Goal: Transaction & Acquisition: Purchase product/service

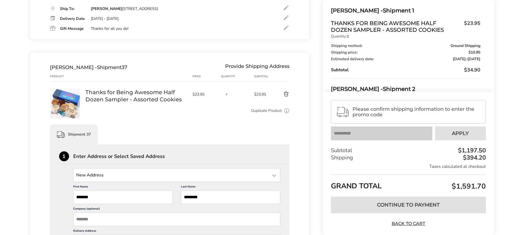
scroll to position [4540, 0]
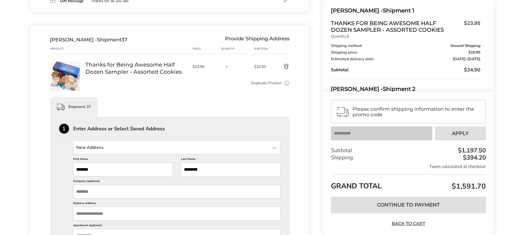
drag, startPoint x: 112, startPoint y: 169, endPoint x: 72, endPoint y: 167, distance: 40.1
click at [72, 167] on div "New Address New Address Kim Mingoy, 4509 Zack Dr, New Port Richey, FL, 34653-67…" at bounding box center [169, 235] width 221 height 191
type input "********"
type input "*******"
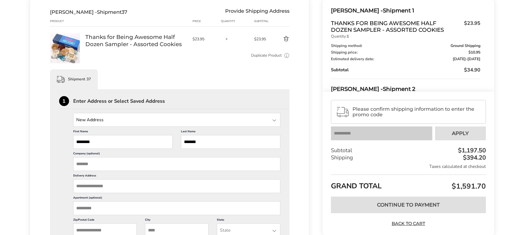
click at [93, 187] on input "Delivery Address" at bounding box center [176, 186] width 207 height 14
paste input "**********"
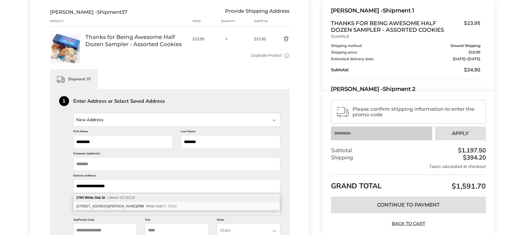
scroll to position [4595, 0]
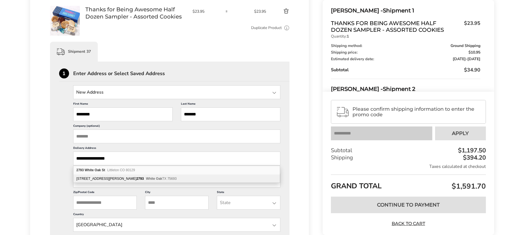
type input "**********"
click at [97, 204] on input "Zip/Postal Code" at bounding box center [104, 203] width 63 height 14
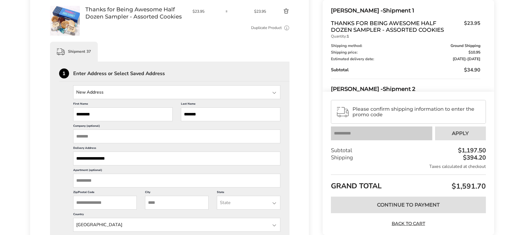
click at [99, 204] on input "Zip/Postal Code" at bounding box center [104, 203] width 63 height 14
type input "*****"
click at [160, 203] on input "City" at bounding box center [176, 203] width 63 height 14
type input "**********"
type input "****"
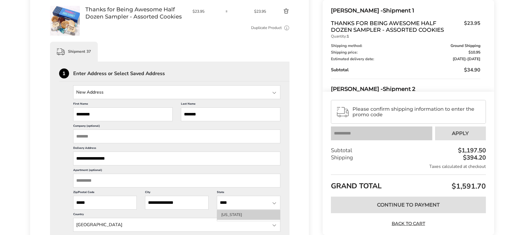
click at [224, 206] on li "Colorado" at bounding box center [248, 215] width 63 height 10
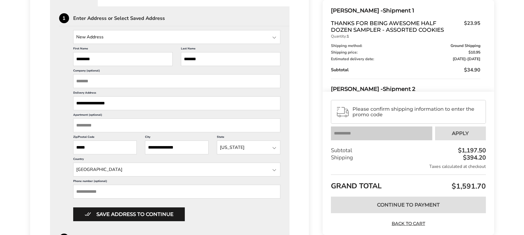
scroll to position [4678, 0]
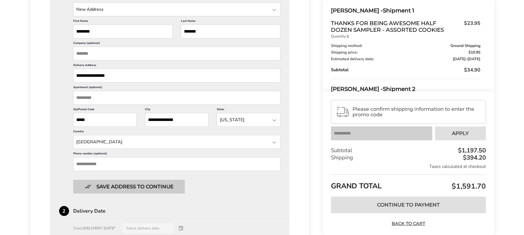
click at [128, 188] on button "Save address to continue" at bounding box center [129, 187] width 112 height 14
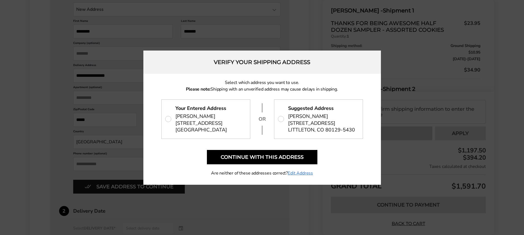
click at [195, 122] on span "2793 WHITE OAK ST, Highlands Ranch, CO 80129" at bounding box center [201, 127] width 52 height 14
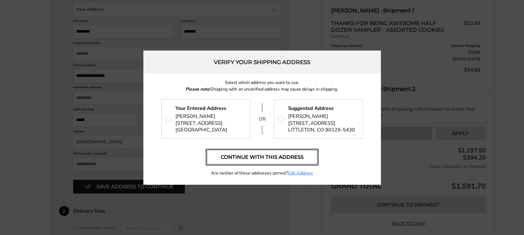
click at [257, 159] on button "Continue with this address" at bounding box center [262, 157] width 110 height 14
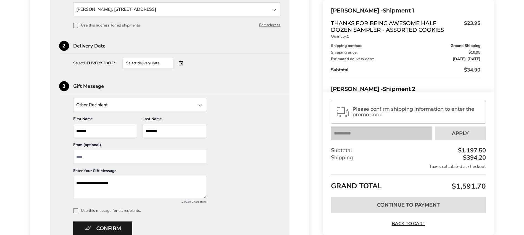
click at [179, 63] on div "Select delivery date" at bounding box center [155, 63] width 67 height 11
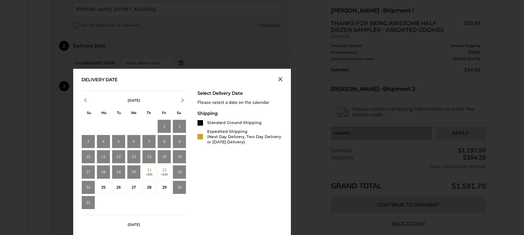
scroll to position [4733, 0]
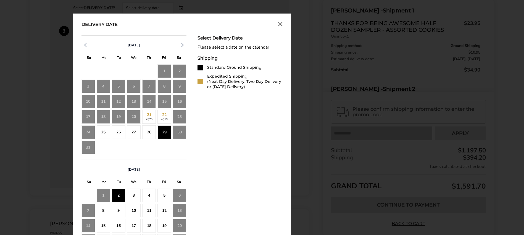
click at [121, 193] on div "2" at bounding box center [119, 196] width 14 height 14
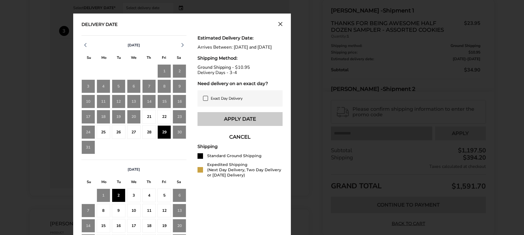
click at [236, 125] on button "Apply Date" at bounding box center [239, 119] width 85 height 14
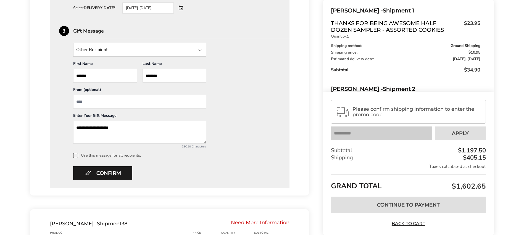
click at [99, 155] on label "Use this message for all recipients." at bounding box center [176, 155] width 207 height 5
click at [111, 174] on button "Confirm" at bounding box center [102, 173] width 59 height 14
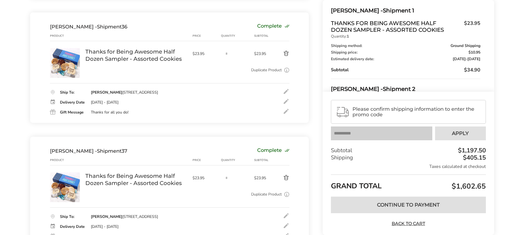
scroll to position [4456, 0]
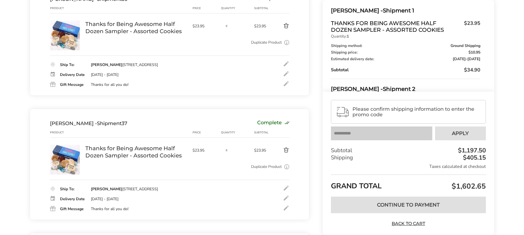
click at [286, 186] on div at bounding box center [286, 188] width 7 height 7
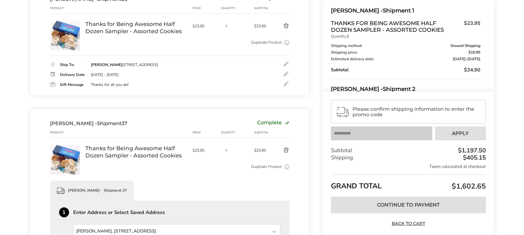
click at [285, 151] on button "Delete product" at bounding box center [279, 150] width 19 height 7
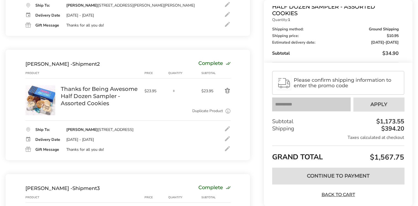
scroll to position [276, 0]
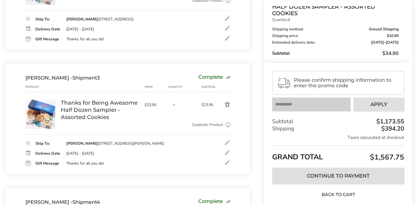
click at [349, 194] on link "Back to Cart" at bounding box center [337, 195] width 39 height 6
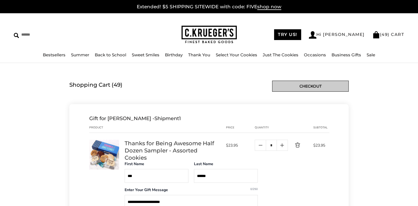
click at [296, 88] on link "Checkout" at bounding box center [310, 86] width 76 height 11
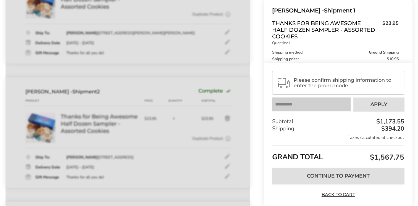
scroll to position [276, 0]
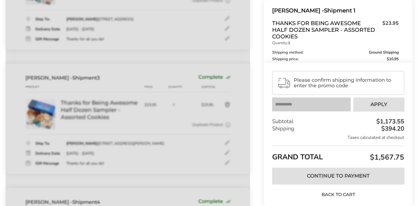
click at [333, 195] on link "Back to Cart" at bounding box center [337, 195] width 39 height 6
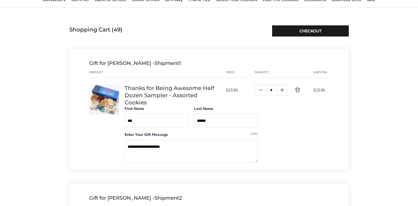
scroll to position [83, 0]
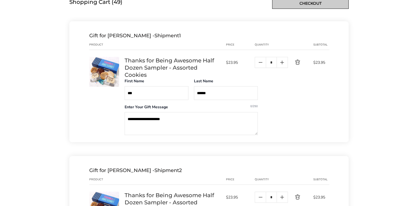
click at [297, 7] on link "Checkout" at bounding box center [310, 3] width 76 height 11
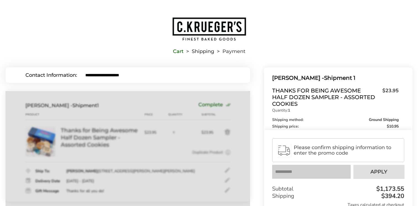
drag, startPoint x: 218, startPoint y: 103, endPoint x: 223, endPoint y: 109, distance: 7.4
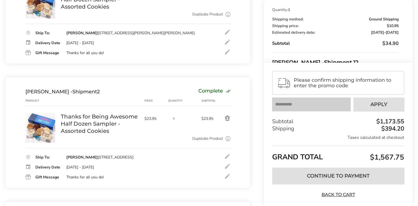
scroll to position [248, 0]
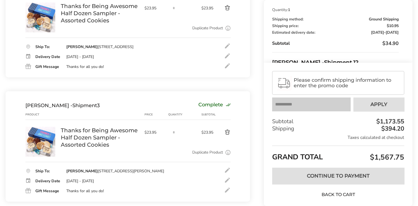
click at [333, 195] on link "Back to Cart" at bounding box center [337, 195] width 39 height 6
